Goal: Entertainment & Leisure: Consume media (video, audio)

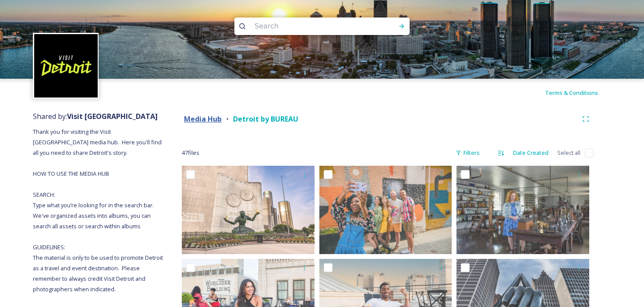
click at [201, 122] on strong "Media Hub" at bounding box center [203, 119] width 38 height 10
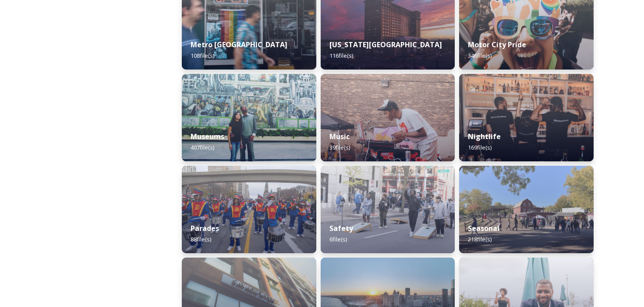
scroll to position [848, 0]
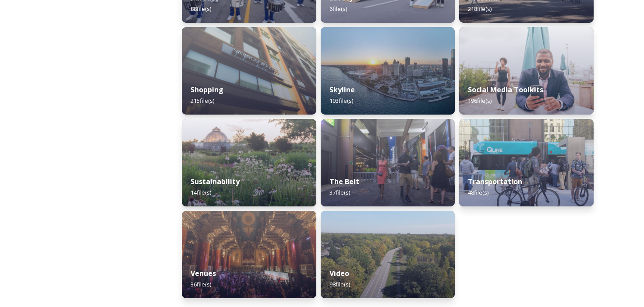
click at [377, 245] on img at bounding box center [387, 255] width 134 height 88
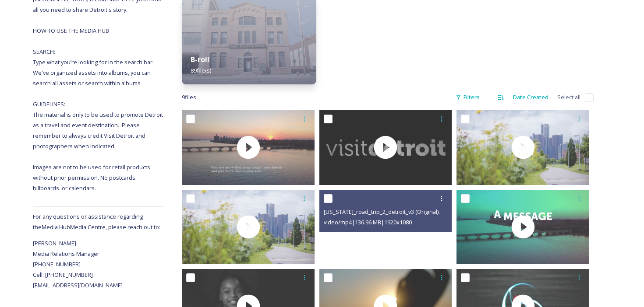
scroll to position [199, 0]
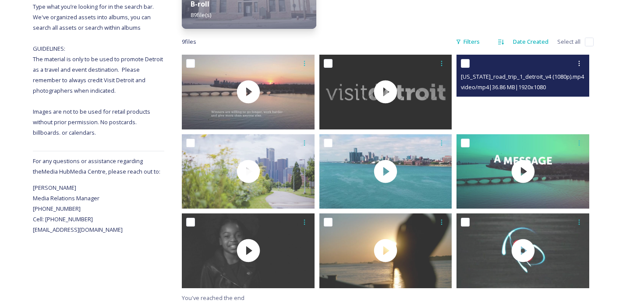
click at [465, 113] on video "michigan_road_trip_1_detroit_v4 (1080p).mp4" at bounding box center [522, 92] width 133 height 74
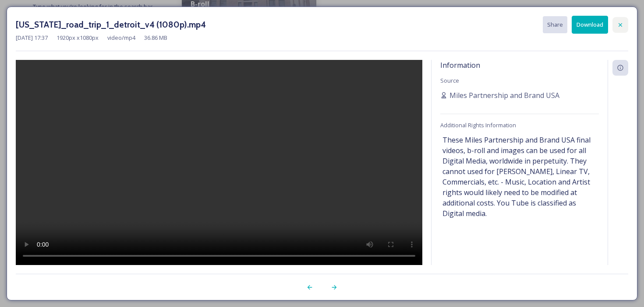
click at [624, 24] on div at bounding box center [620, 25] width 16 height 16
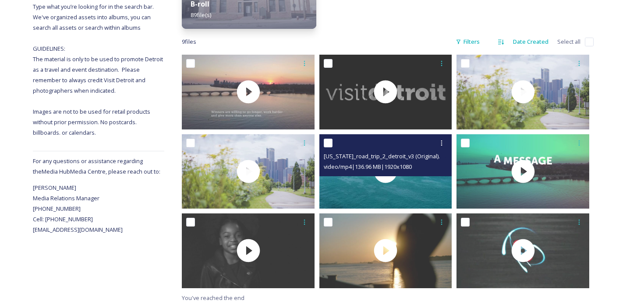
click at [429, 171] on div "video/mp4 | 136.96 MB | 1920 x 1080" at bounding box center [387, 167] width 126 height 11
click at [406, 174] on div "[US_STATE]_road_trip_2_detroit_v3 (Original).mp4 video/mp4 | 136.96 MB | 1920 x…" at bounding box center [385, 155] width 133 height 42
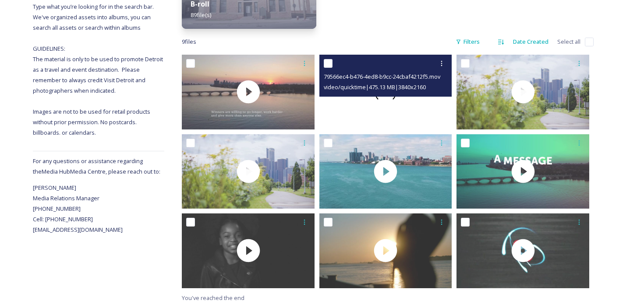
drag, startPoint x: 377, startPoint y: 123, endPoint x: 375, endPoint y: 112, distance: 12.0
click at [375, 112] on div at bounding box center [385, 92] width 133 height 74
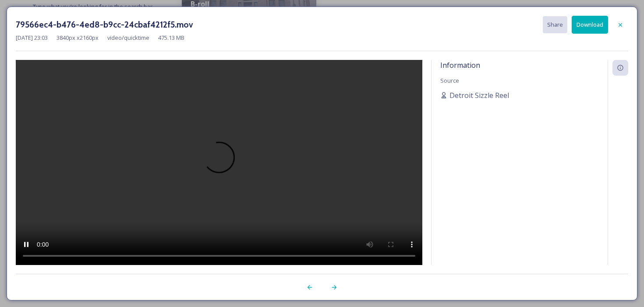
click at [619, 22] on icon at bounding box center [619, 24] width 7 height 7
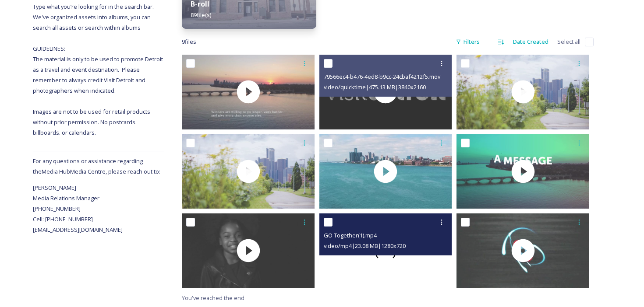
click at [419, 260] on video "GO Together(1).mp4" at bounding box center [385, 251] width 133 height 74
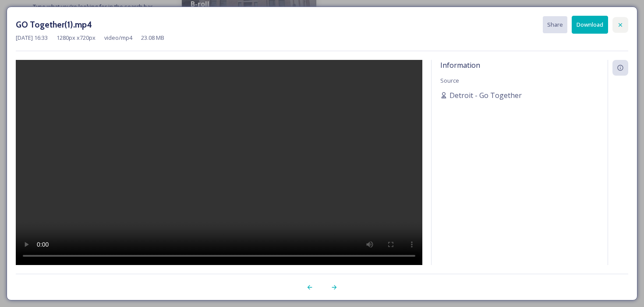
click at [622, 25] on icon at bounding box center [619, 24] width 7 height 7
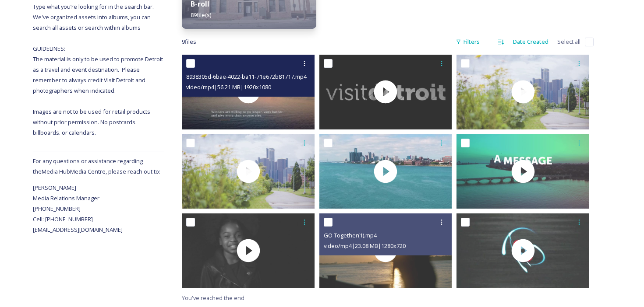
click at [293, 91] on div "video/mp4 | 56.21 MB | 1920 x 1080" at bounding box center [249, 87] width 126 height 11
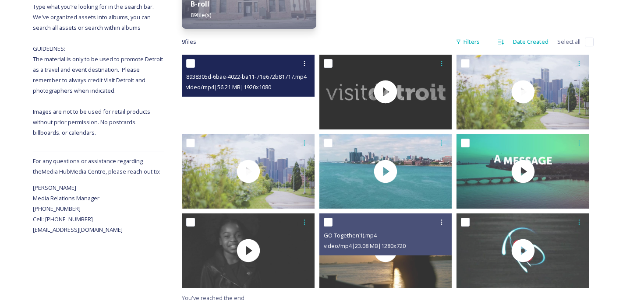
click at [271, 102] on video "8938305d-6bae-4022-ba11-71e672b81717.mp4" at bounding box center [248, 92] width 133 height 74
